Goal: Task Accomplishment & Management: Manage account settings

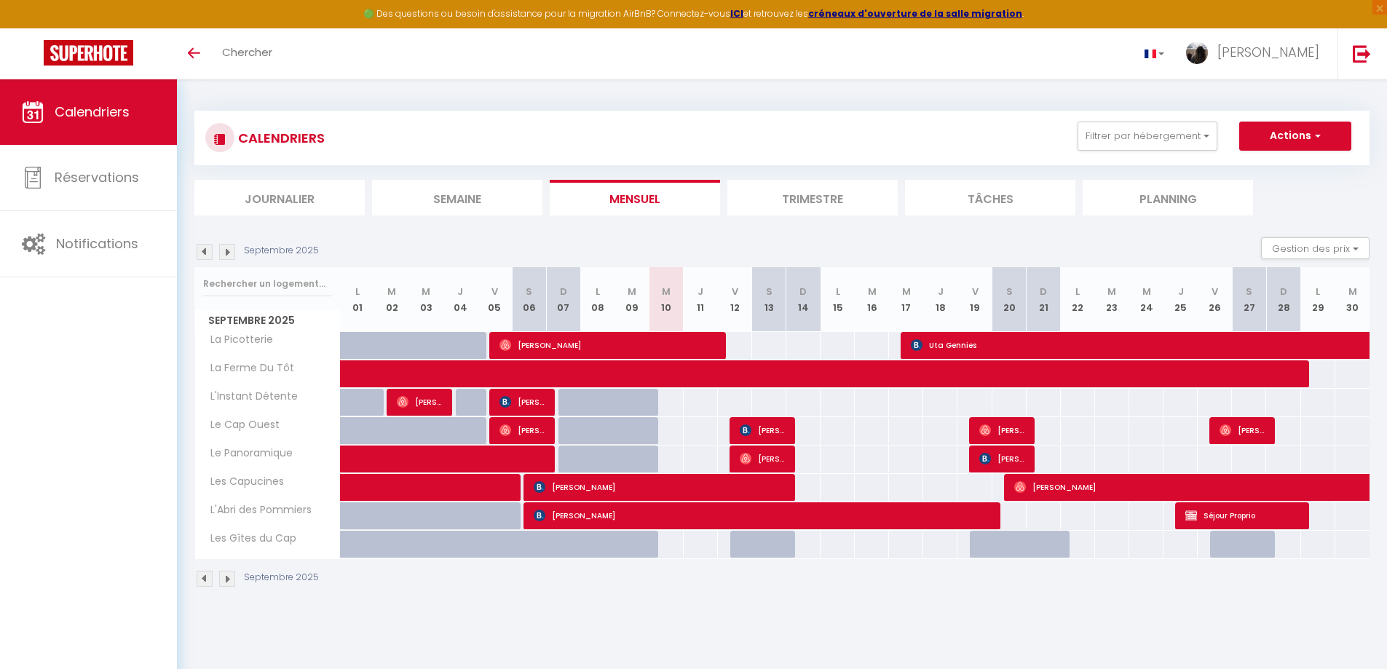
click at [466, 199] on li "Semaine" at bounding box center [457, 198] width 170 height 36
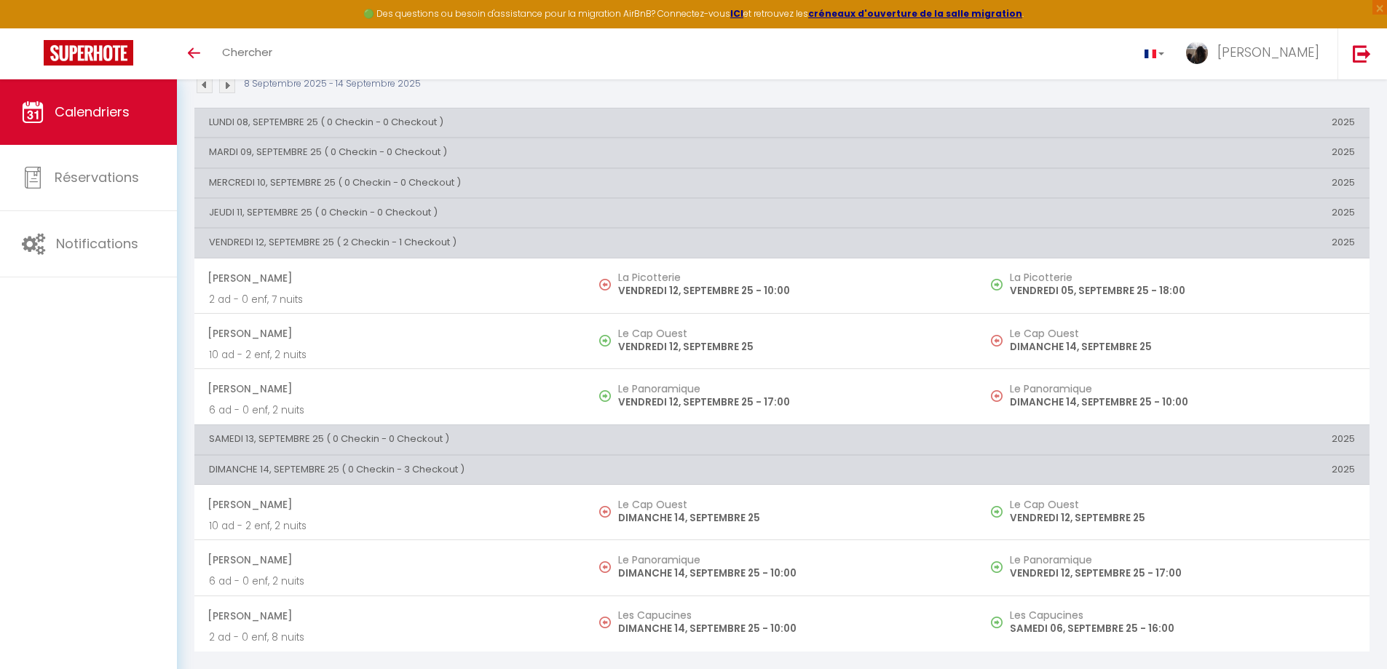
scroll to position [87, 0]
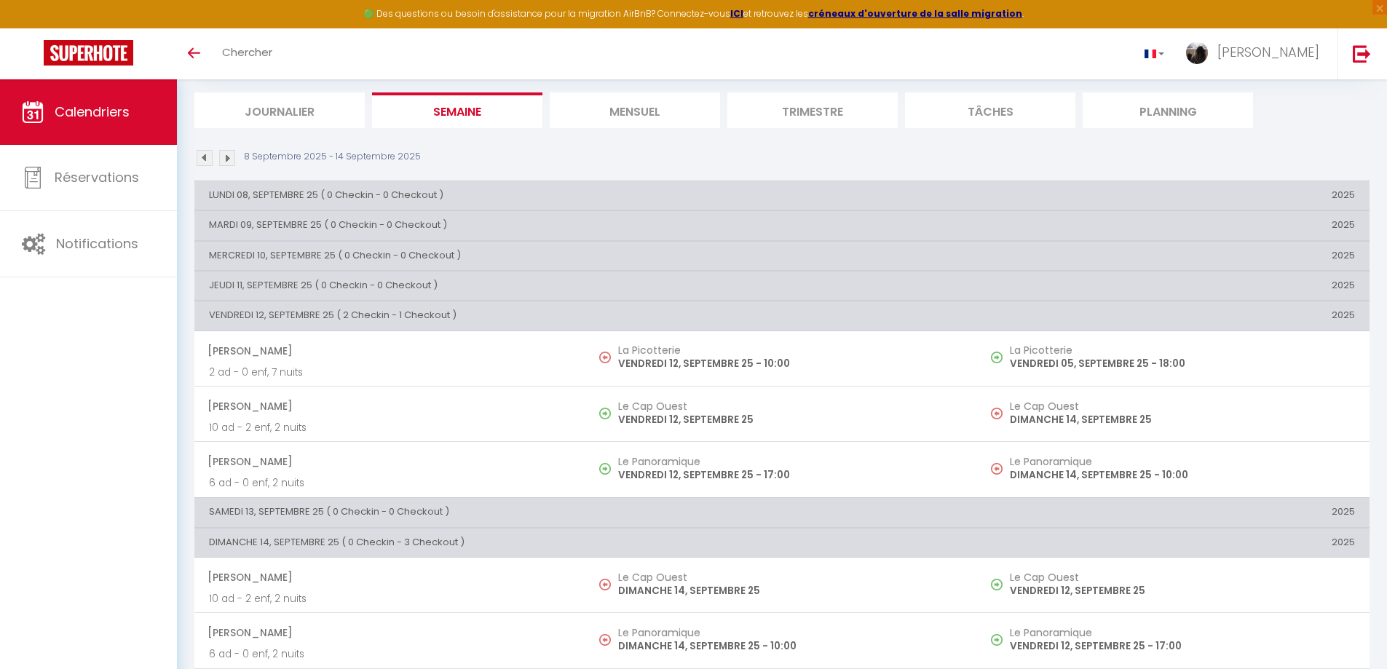
click at [229, 163] on img at bounding box center [227, 158] width 16 height 16
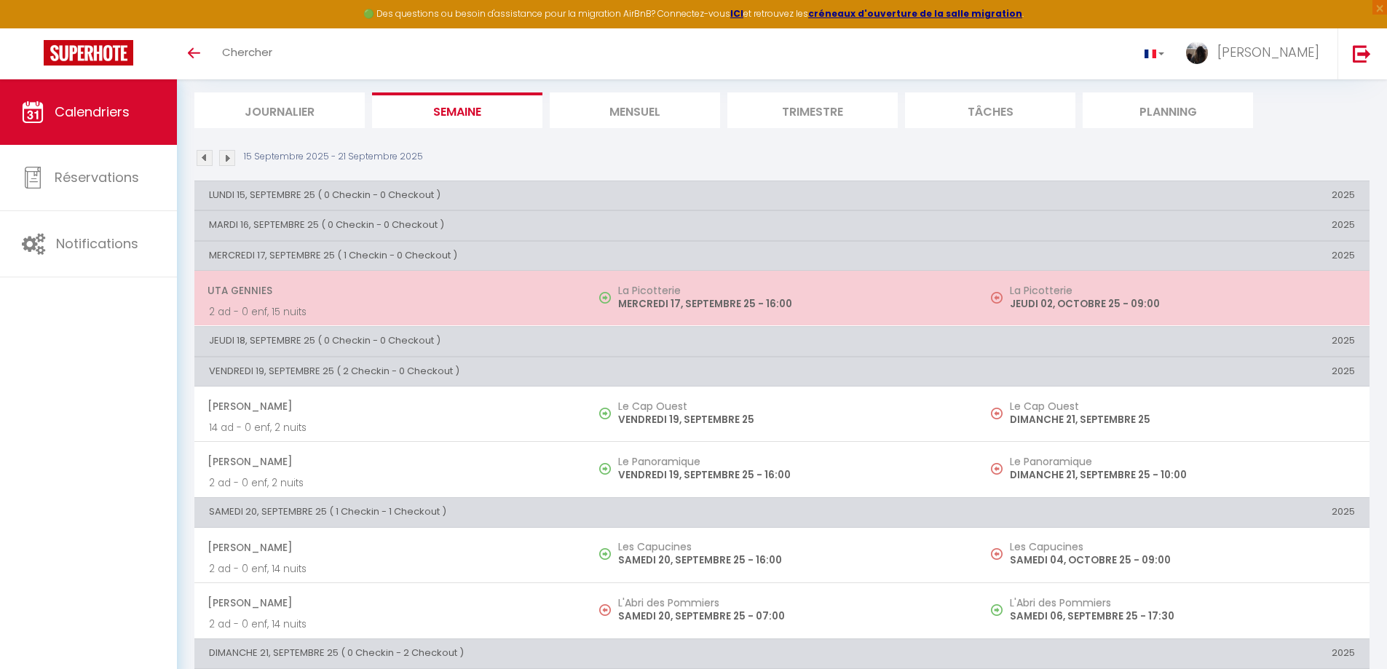
click at [299, 308] on p "2 ad - 0 enf, 15 nuits" at bounding box center [390, 311] width 363 height 15
select select "OK"
select select "KO"
select select "1"
select select "0"
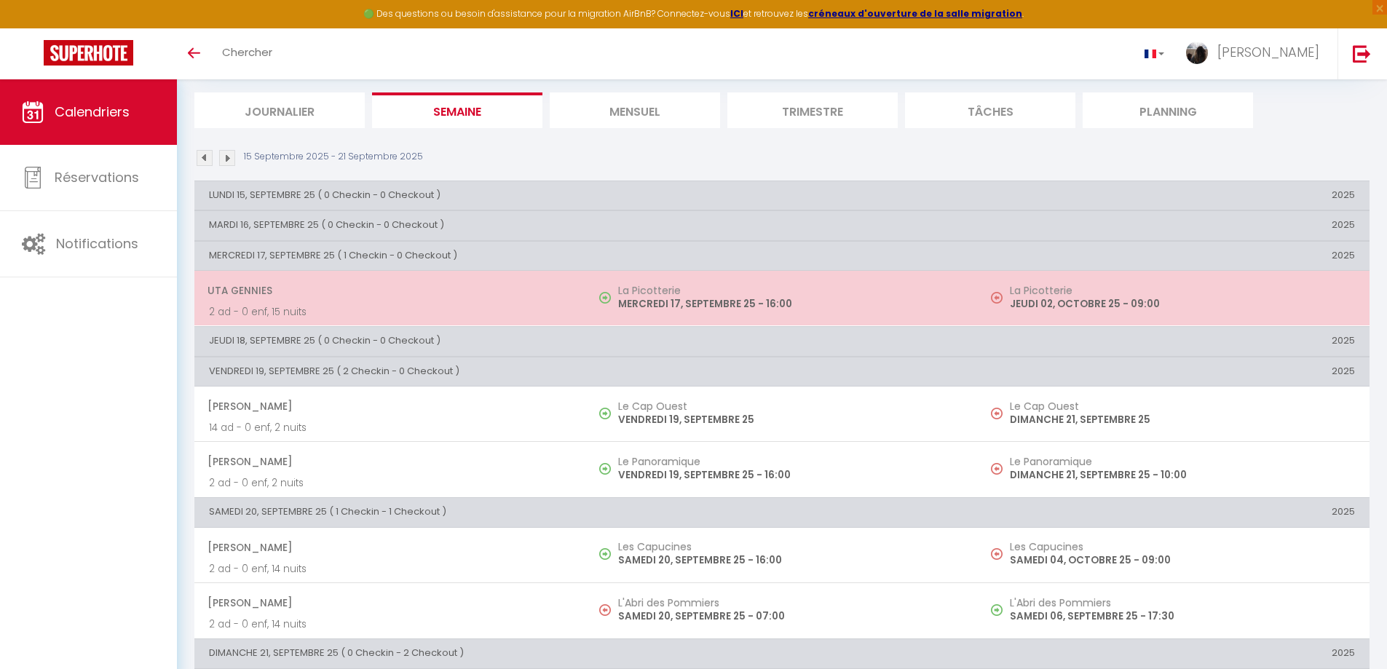
select select "1"
select select
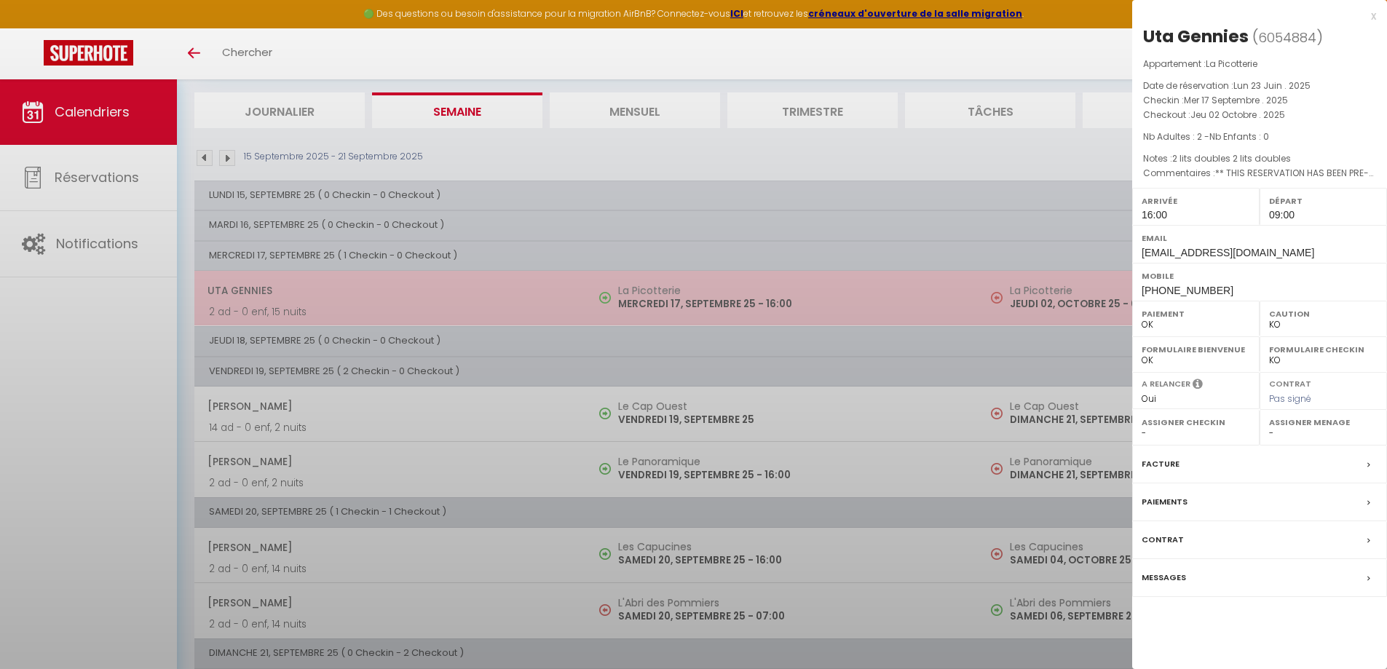
select select "41176"
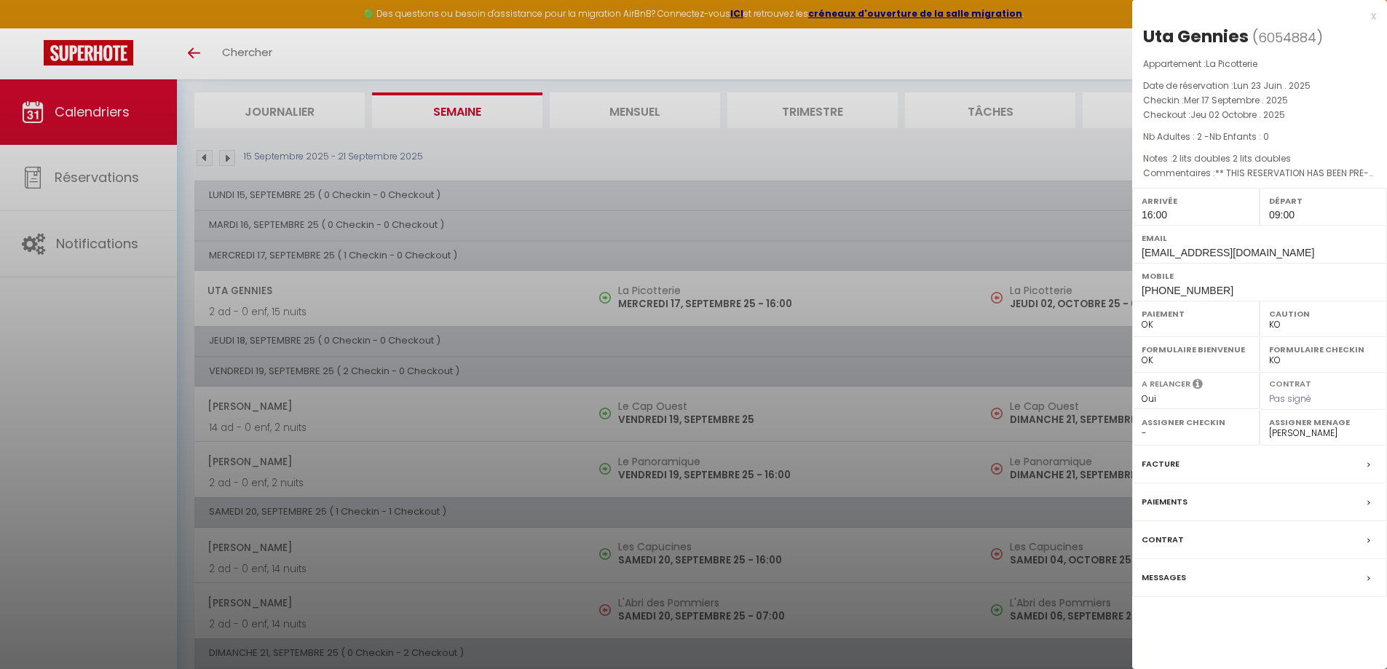
click at [1375, 17] on div "x" at bounding box center [1254, 15] width 244 height 17
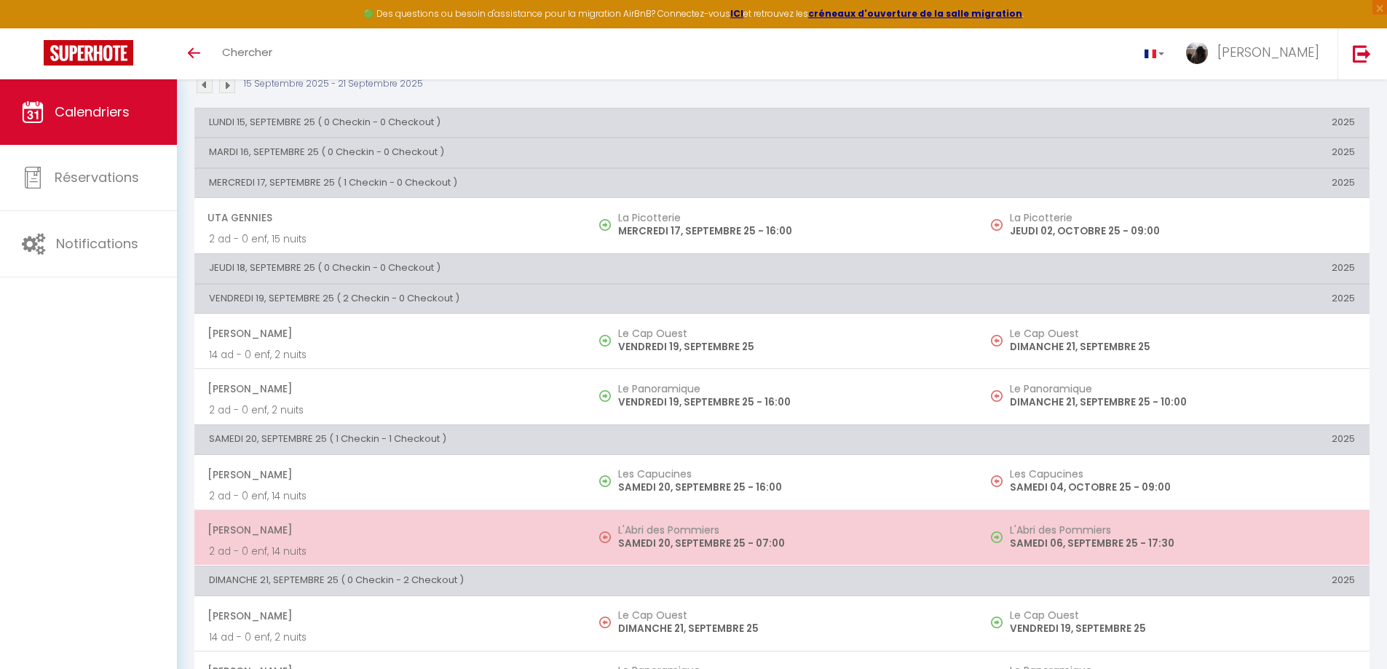
scroll to position [216, 0]
